Goal: Browse casually

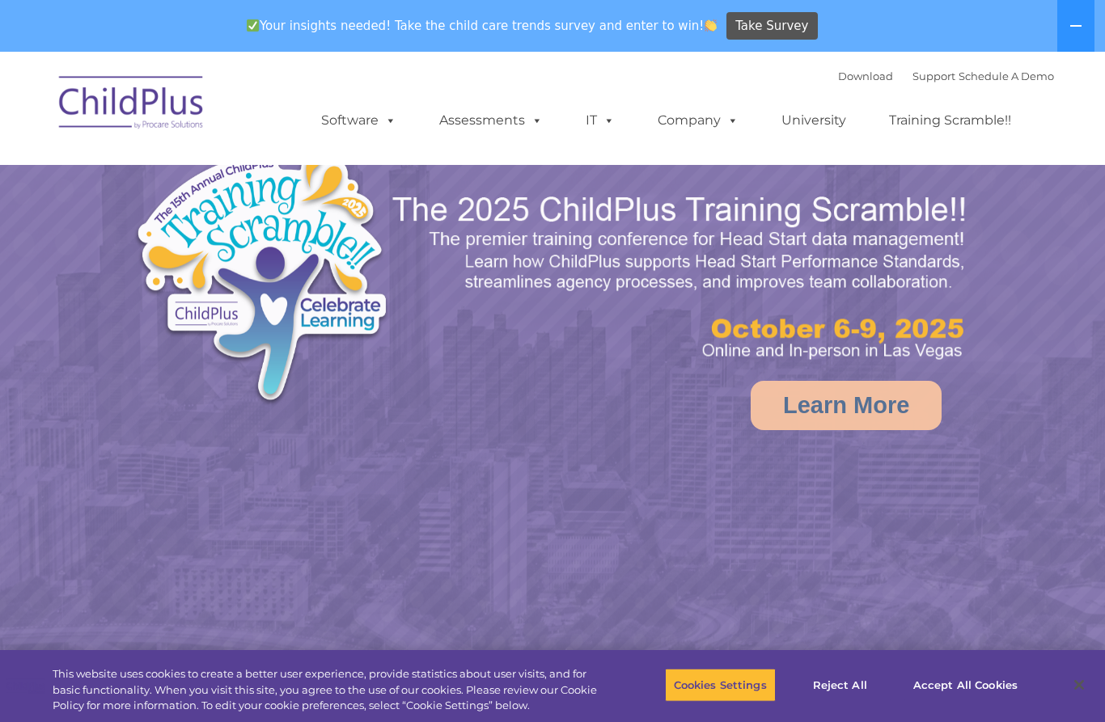
select select "MEDIUM"
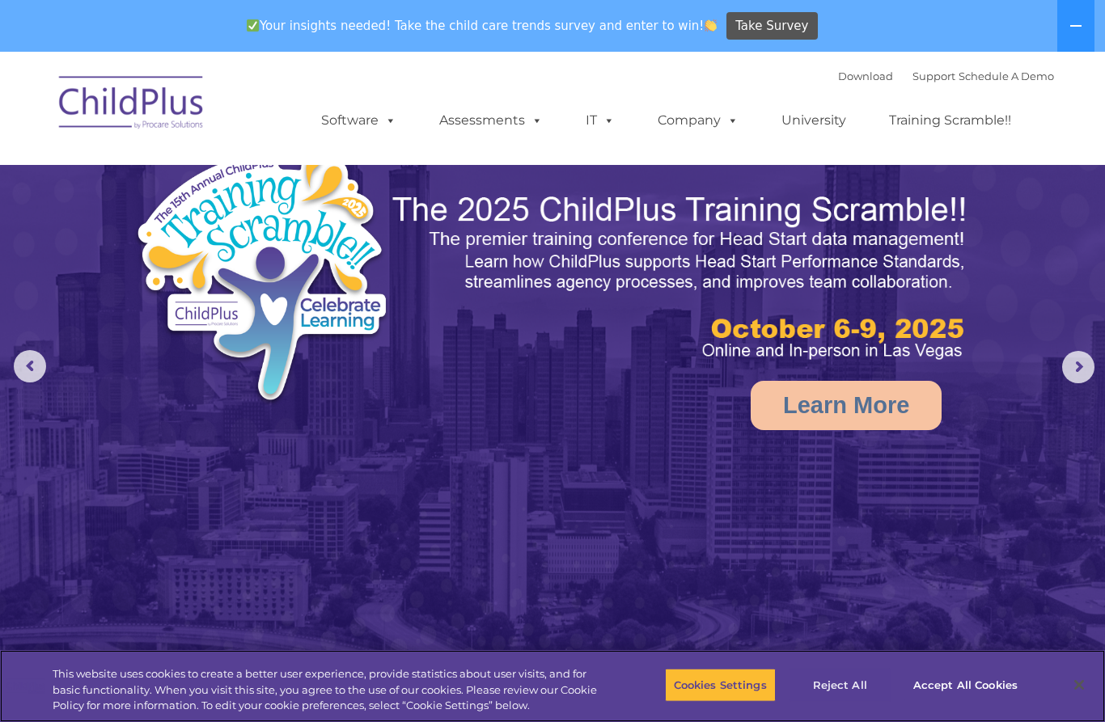
click at [839, 671] on button "Reject All" at bounding box center [839, 685] width 101 height 34
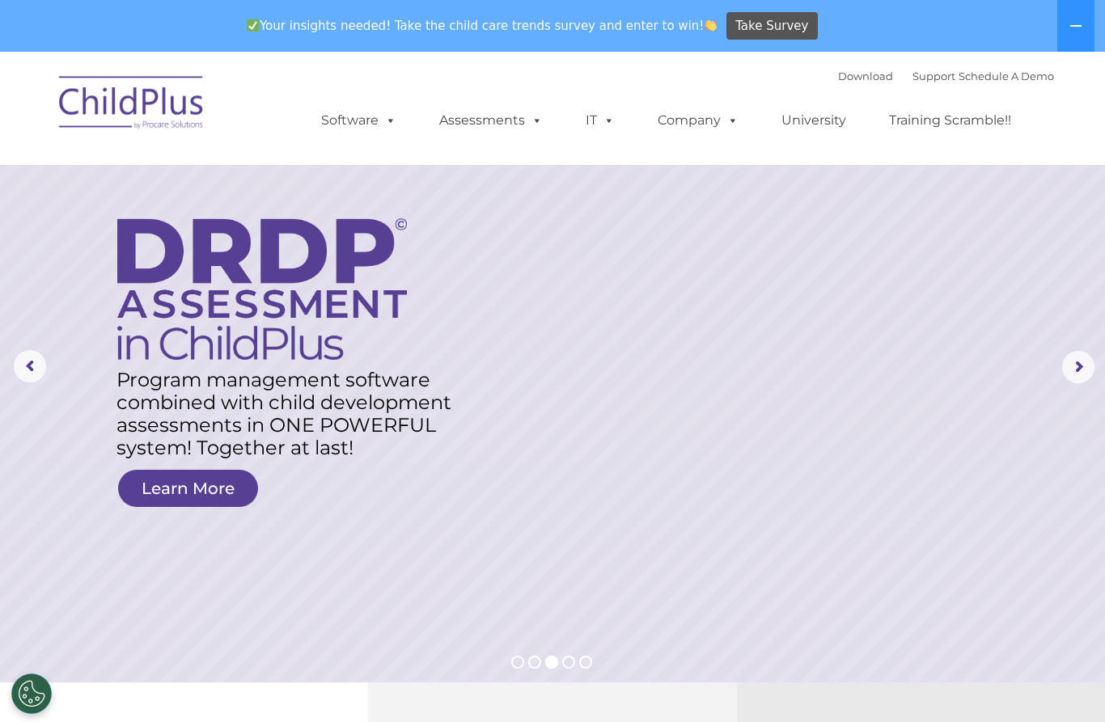
click at [1072, 354] on rs-arrow at bounding box center [1078, 367] width 32 height 32
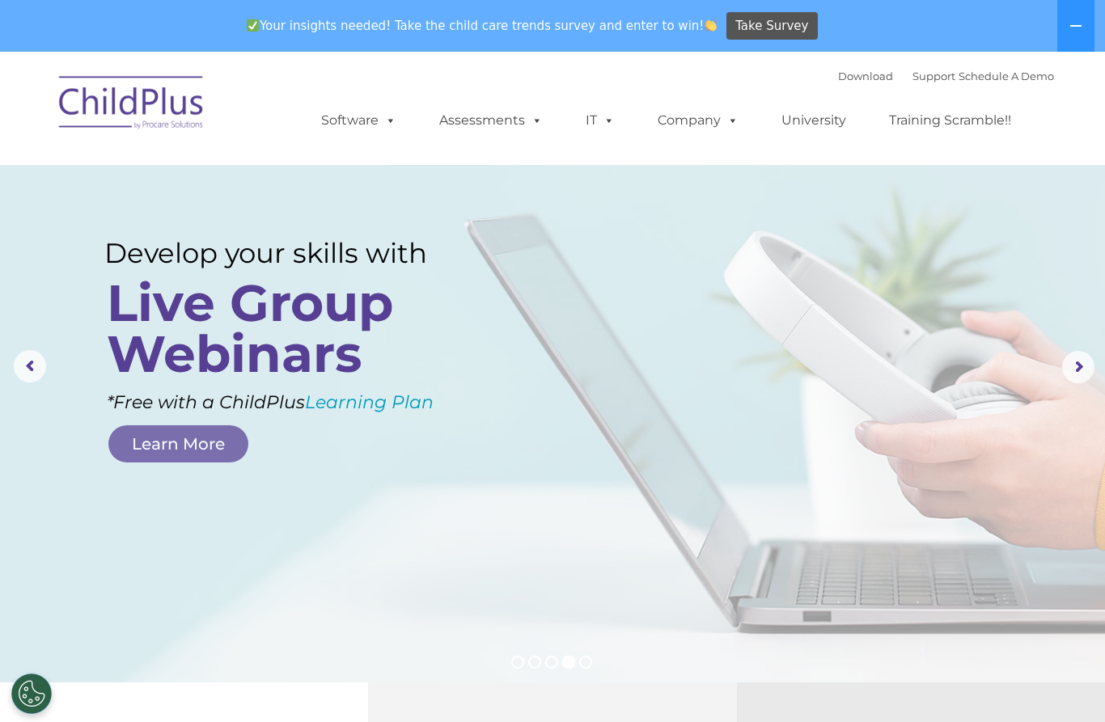
click at [1064, 361] on rs-arrow at bounding box center [1078, 367] width 32 height 32
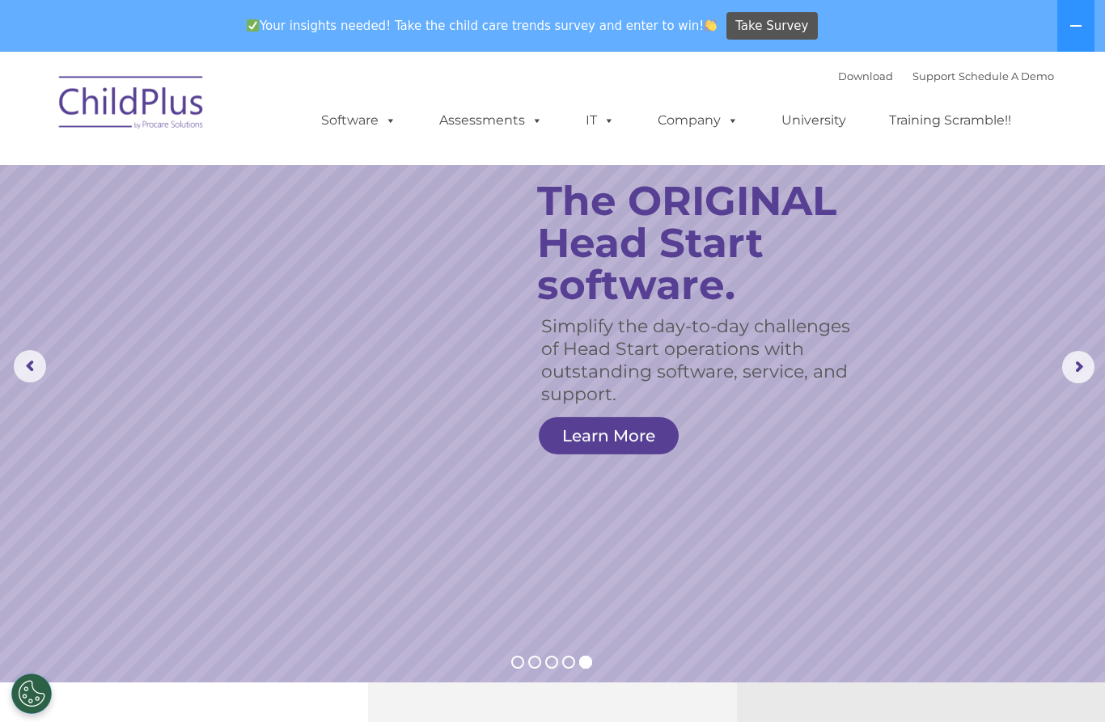
click at [1070, 369] on rs-arrow at bounding box center [1078, 367] width 32 height 32
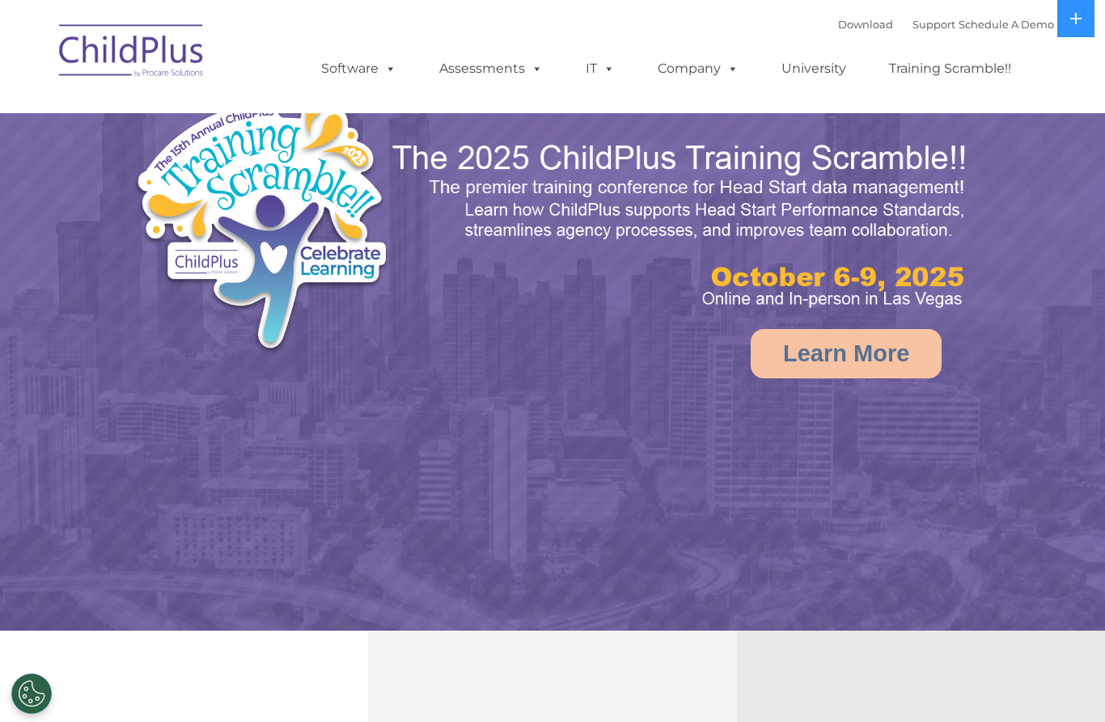
select select "MEDIUM"
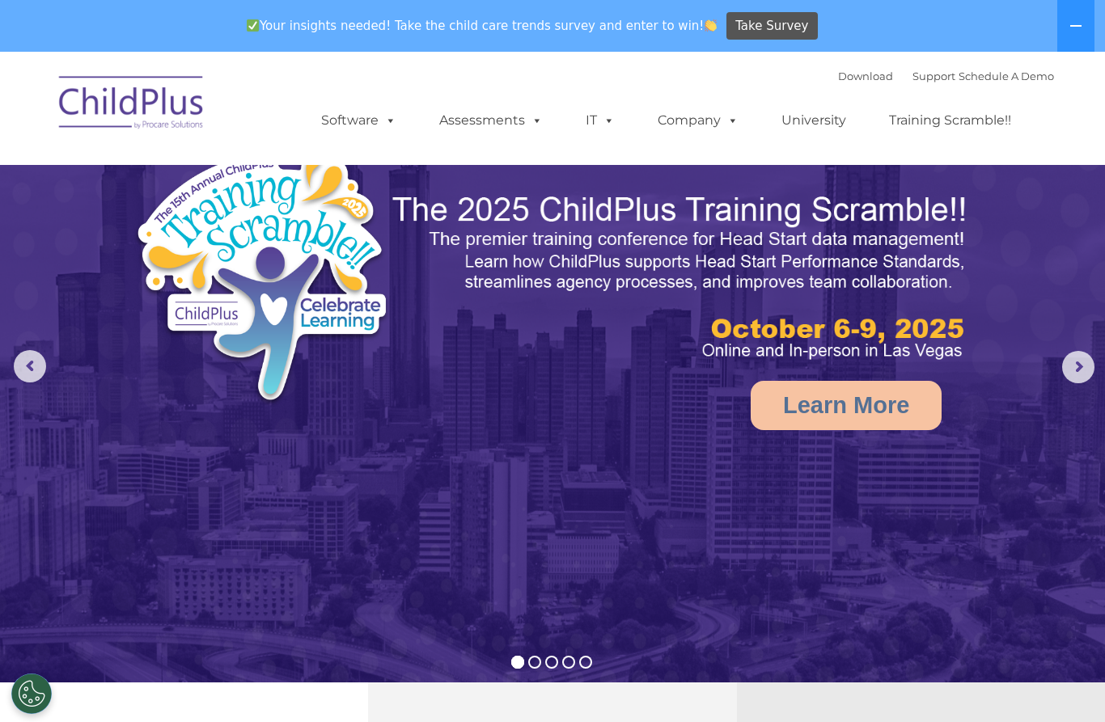
click at [1072, 369] on rs-arrow at bounding box center [1078, 367] width 32 height 32
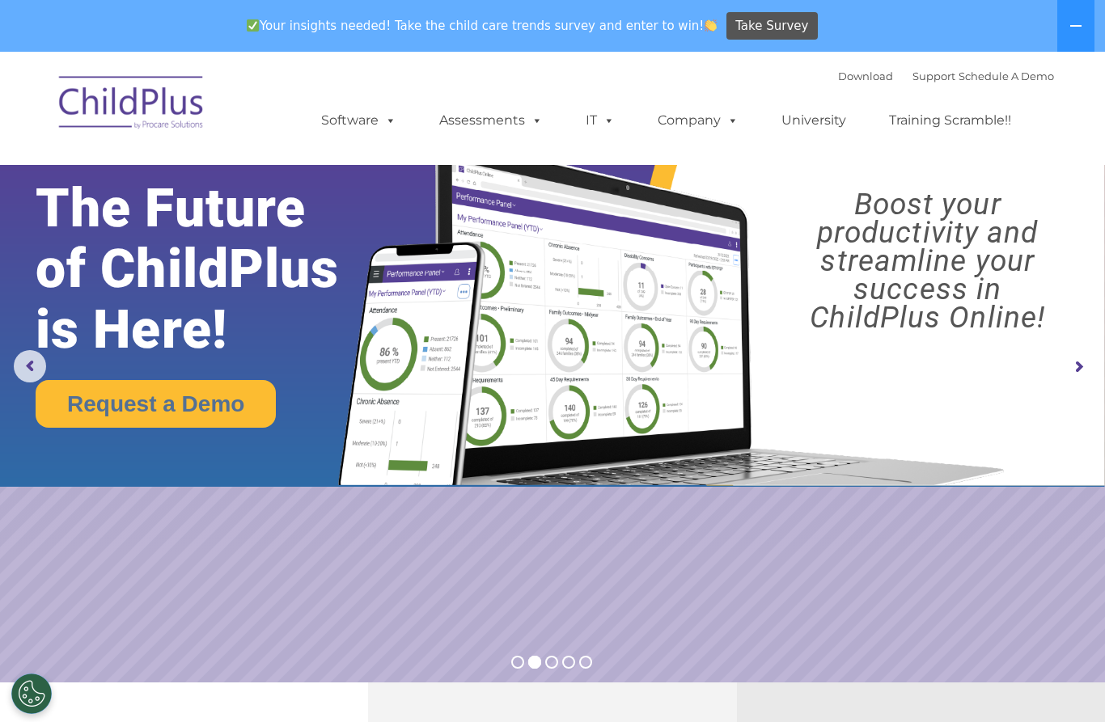
click at [1064, 369] on rs-arrow at bounding box center [1078, 367] width 32 height 32
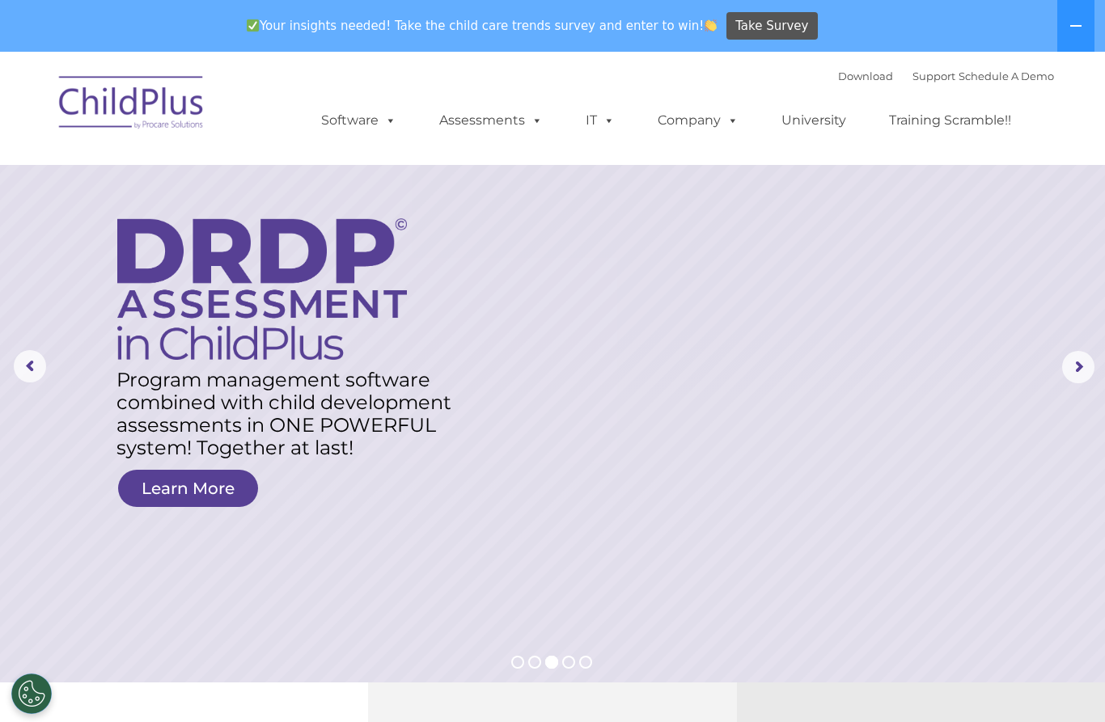
click at [1053, 390] on rs-layer at bounding box center [552, 367] width 1105 height 631
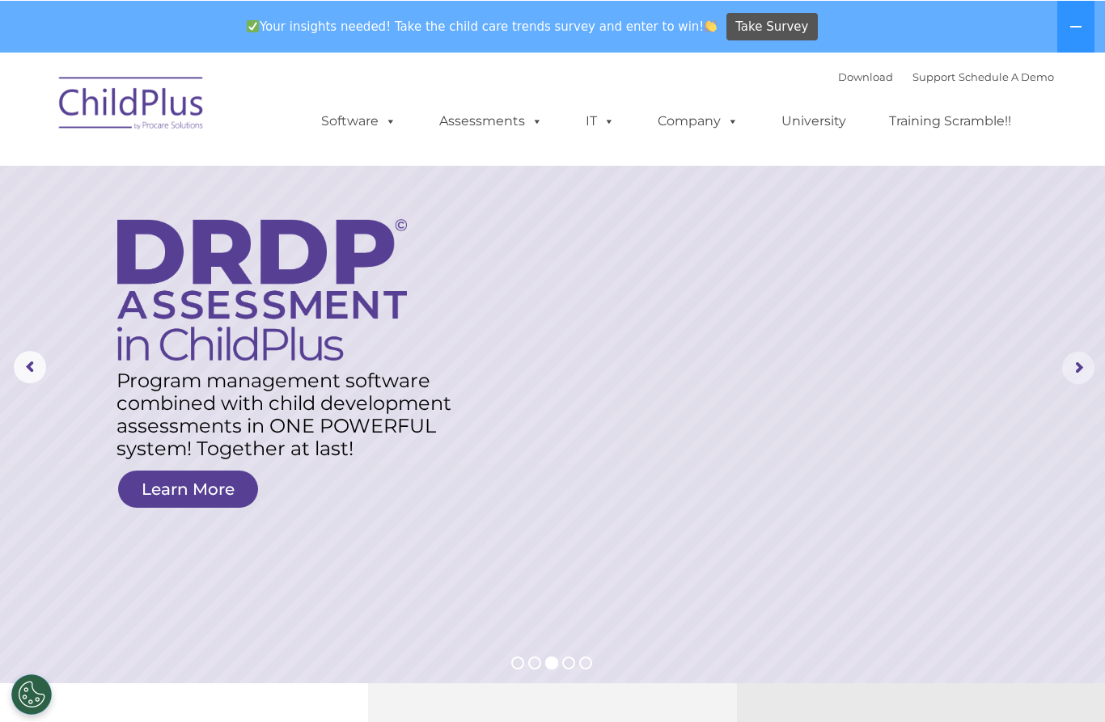
scroll to position [2, 0]
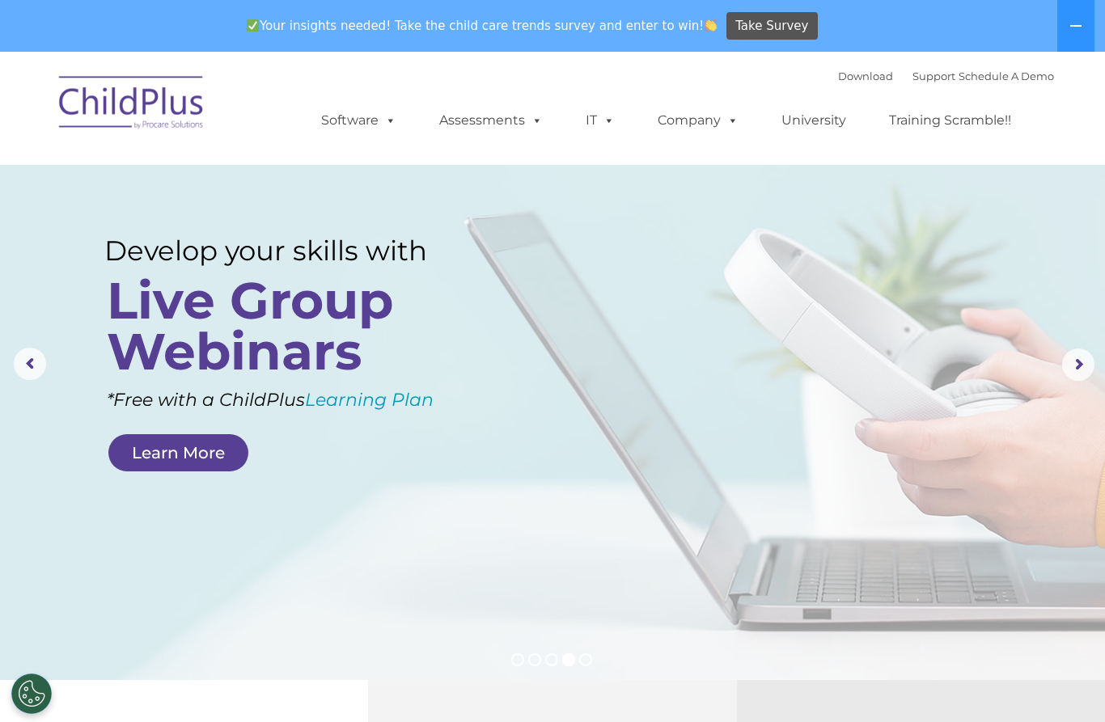
click at [91, 103] on img at bounding box center [132, 105] width 162 height 81
click at [32, 688] on button "Cookies Settings" at bounding box center [31, 694] width 40 height 40
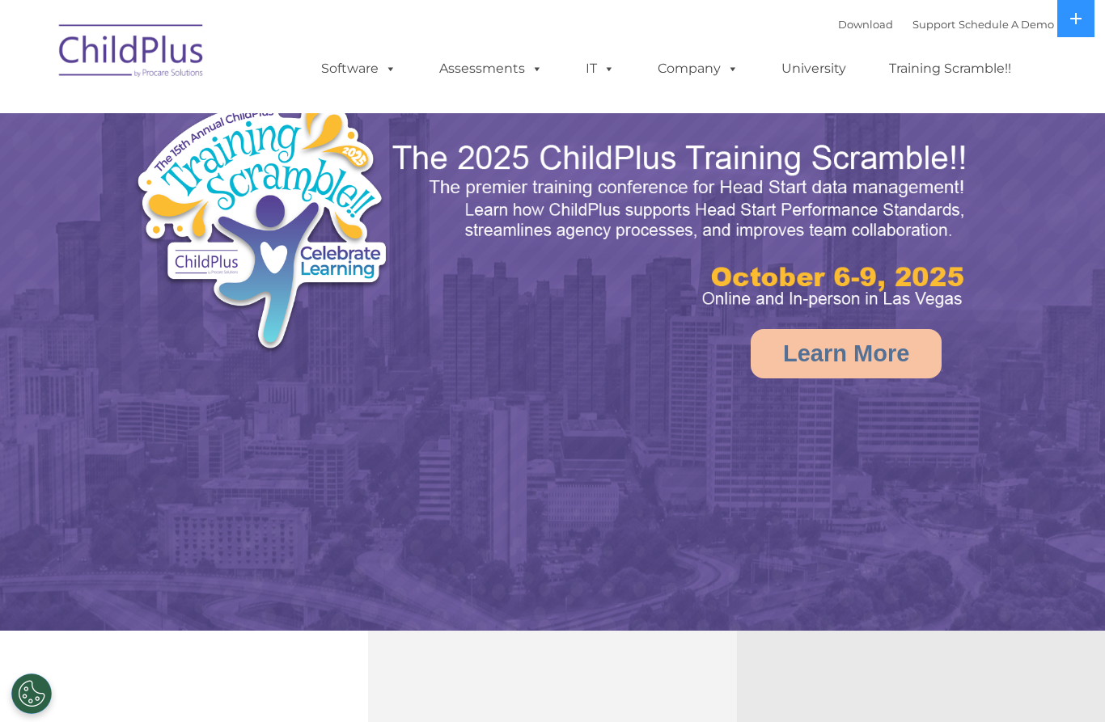
select select "MEDIUM"
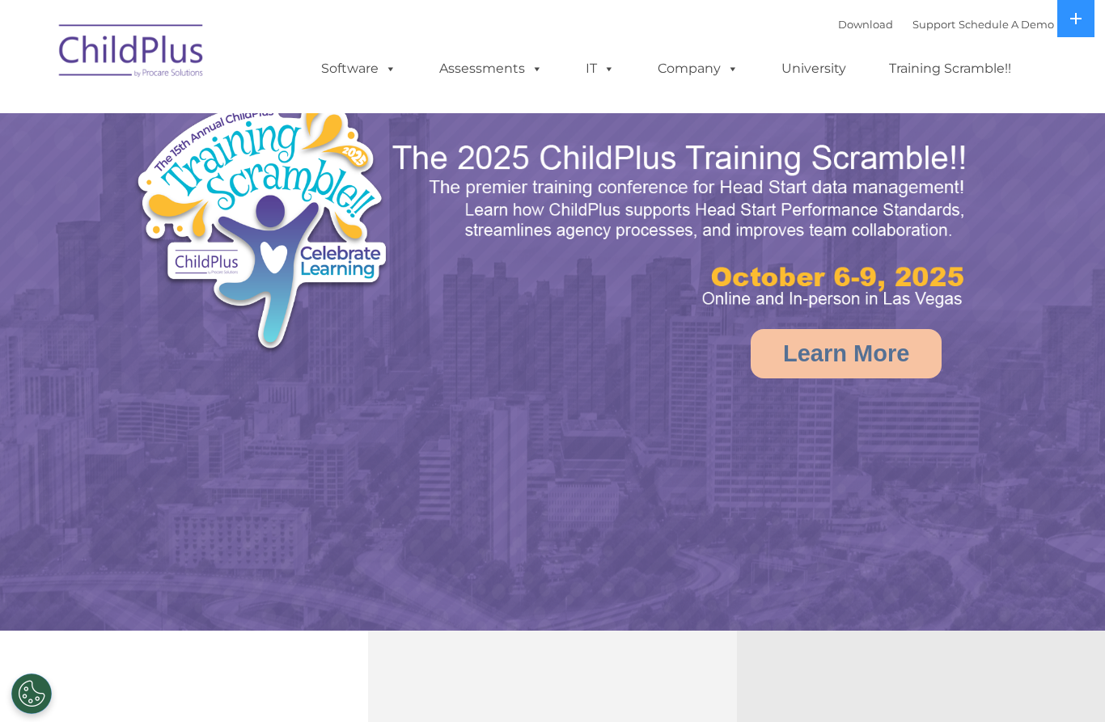
select select "MEDIUM"
